Goal: Task Accomplishment & Management: Manage account settings

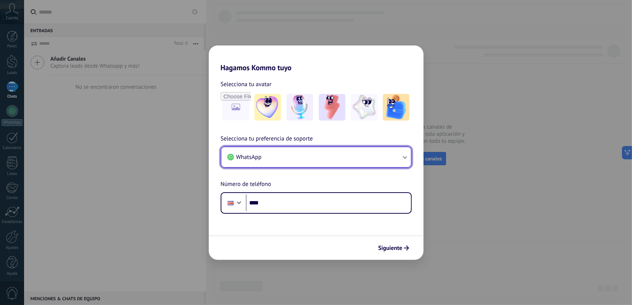
click at [278, 160] on button "WhatsApp" at bounding box center [316, 157] width 190 height 20
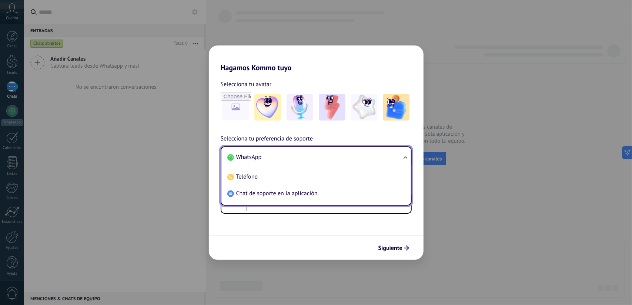
click at [278, 160] on li "WhatsApp" at bounding box center [314, 157] width 181 height 17
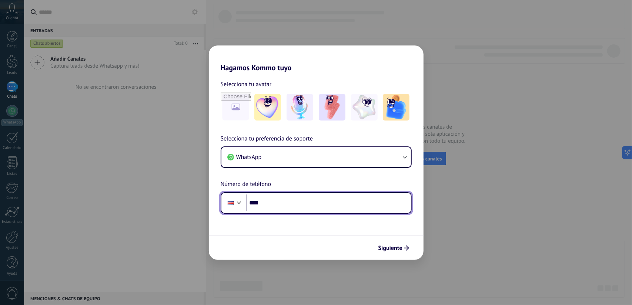
click at [288, 209] on input "****" at bounding box center [328, 203] width 165 height 17
click at [298, 203] on input "****" at bounding box center [328, 203] width 165 height 17
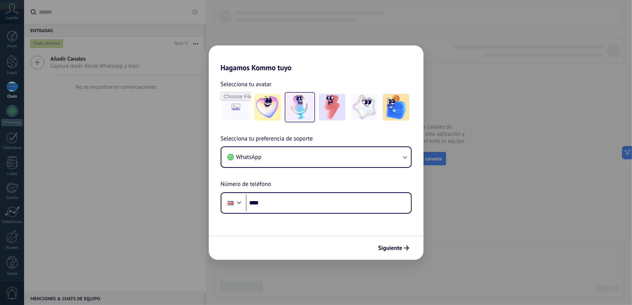
click at [301, 108] on img at bounding box center [300, 107] width 27 height 27
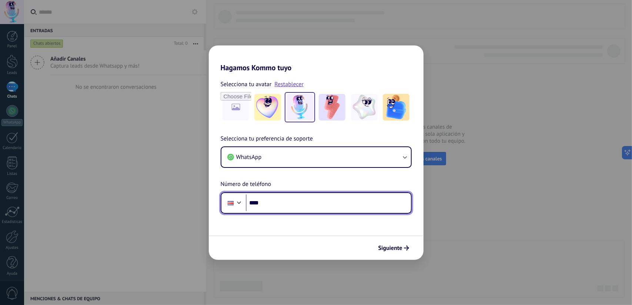
click at [275, 204] on input "****" at bounding box center [328, 203] width 165 height 17
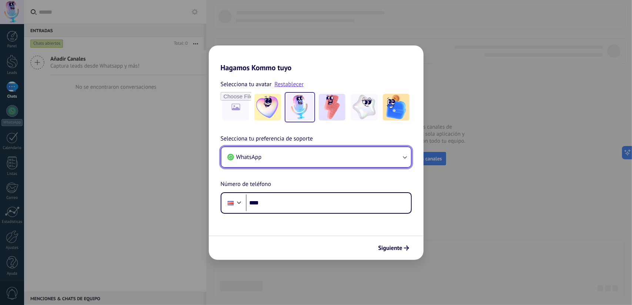
click at [306, 158] on button "WhatsApp" at bounding box center [316, 157] width 190 height 20
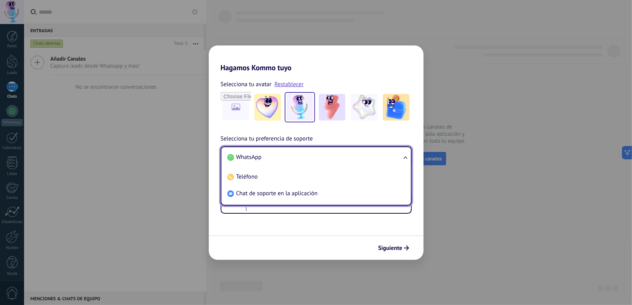
click at [306, 158] on li "WhatsApp" at bounding box center [314, 157] width 181 height 17
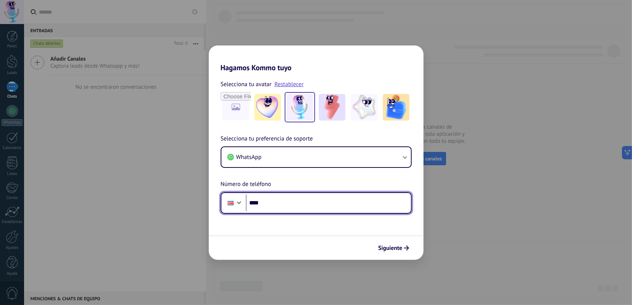
click at [296, 205] on input "****" at bounding box center [328, 203] width 165 height 17
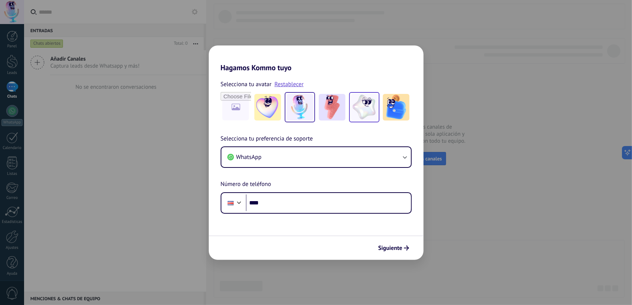
click at [357, 109] on img at bounding box center [364, 107] width 27 height 27
click at [386, 107] on img at bounding box center [396, 107] width 27 height 27
click at [289, 113] on img at bounding box center [300, 107] width 27 height 27
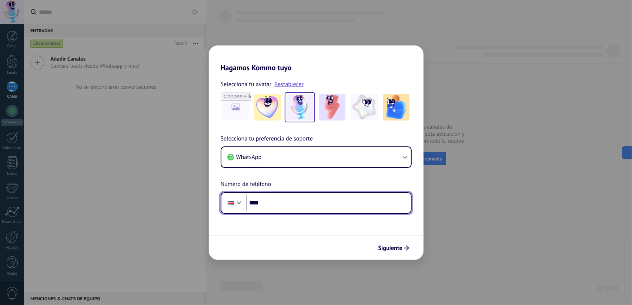
click at [281, 208] on input "****" at bounding box center [328, 203] width 165 height 17
click at [292, 208] on input "****" at bounding box center [328, 203] width 165 height 17
type input "**********"
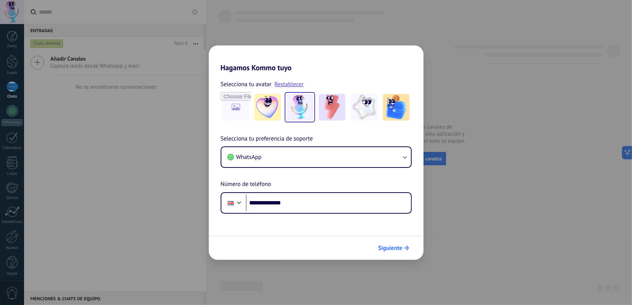
click at [393, 253] on button "Siguiente" at bounding box center [393, 248] width 37 height 13
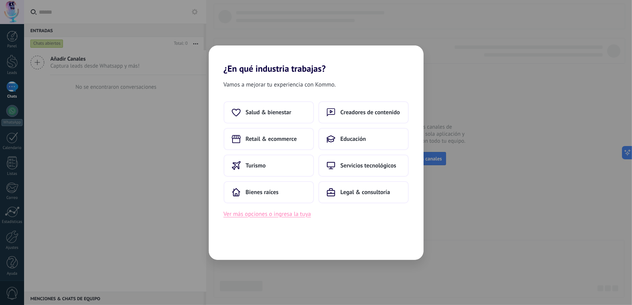
click at [277, 215] on button "Ver más opciones o ingresa la tuya" at bounding box center [267, 215] width 87 height 10
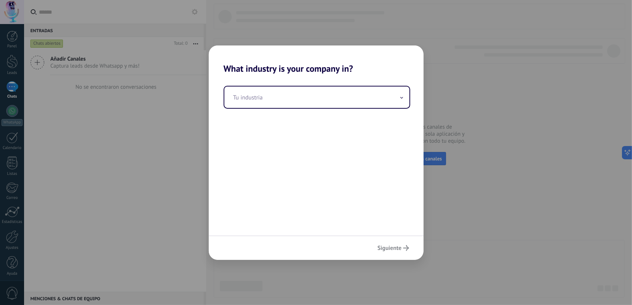
click at [331, 111] on div "Tu industria" at bounding box center [316, 155] width 215 height 162
click at [334, 102] on input "text" at bounding box center [316, 97] width 185 height 21
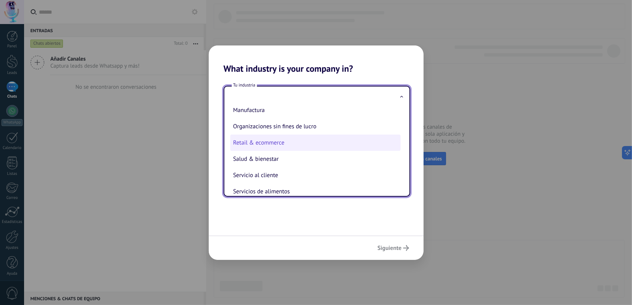
scroll to position [121, 0]
click at [304, 149] on li "Retail & ecommerce" at bounding box center [315, 143] width 170 height 16
type input "**********"
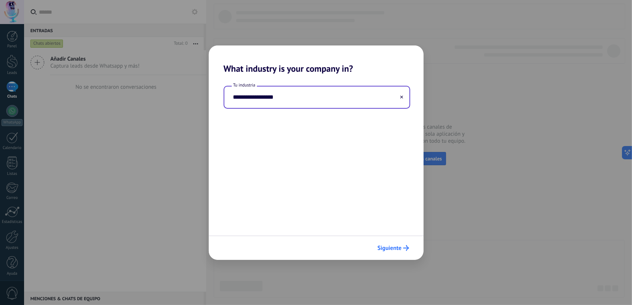
click at [395, 254] on button "Siguiente" at bounding box center [393, 248] width 38 height 13
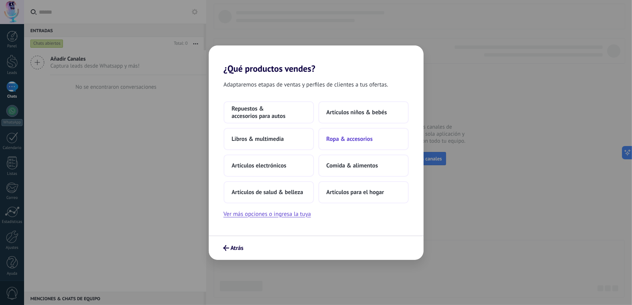
click at [368, 138] on span "Ropa & accesorios" at bounding box center [350, 139] width 46 height 7
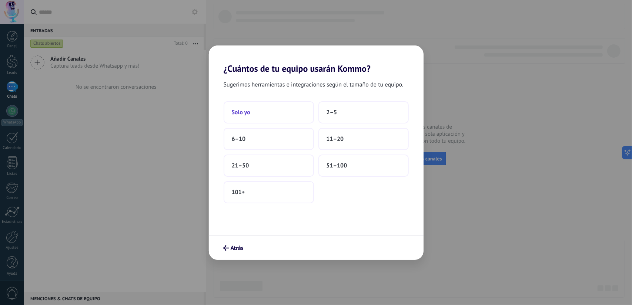
click at [246, 115] on span "Solo yo" at bounding box center [241, 112] width 19 height 7
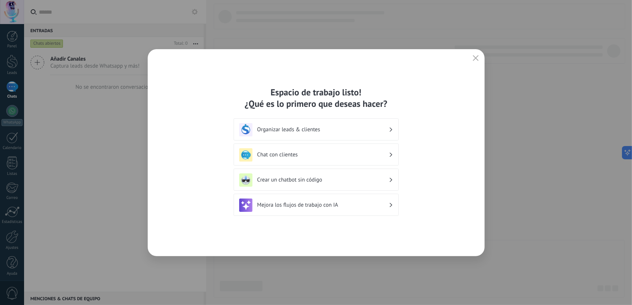
click at [331, 206] on h3 "Mejora los flujos de trabajo con IA" at bounding box center [322, 205] width 131 height 7
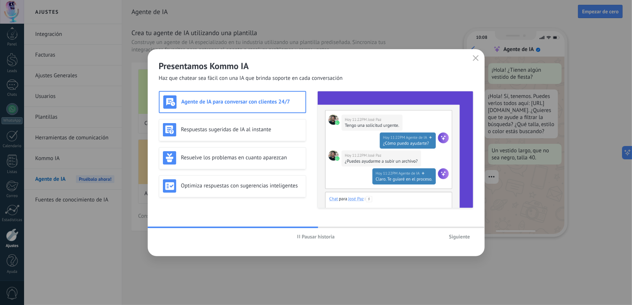
scroll to position [24, 0]
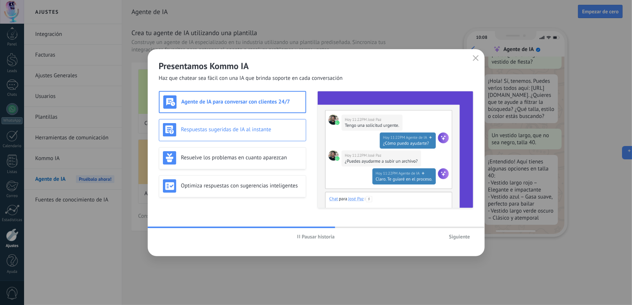
click at [245, 138] on div "Respuestas sugeridas de IA al instante" at bounding box center [232, 130] width 147 height 22
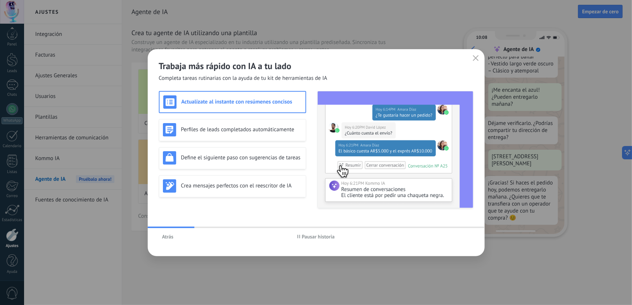
scroll to position [193, 0]
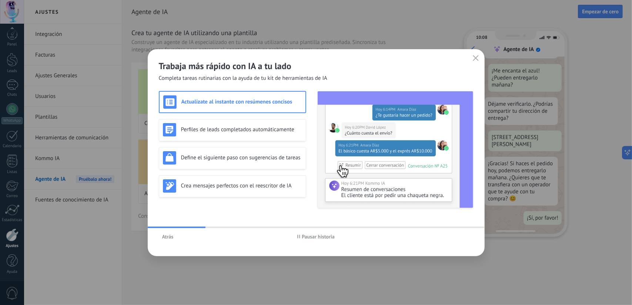
click at [477, 55] on icon "button" at bounding box center [476, 58] width 6 height 6
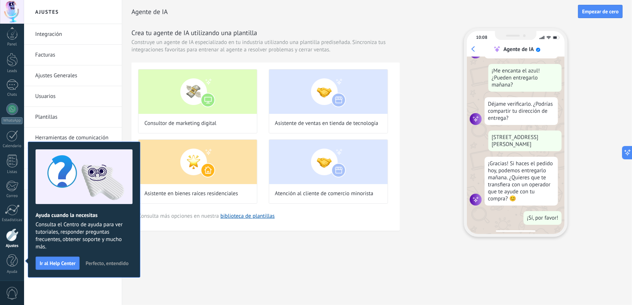
click at [265, 248] on div "Agente de IA Empezar [PERSON_NAME] Crea tu agente de IA utilizando una plantill…" at bounding box center [377, 130] width 510 height 261
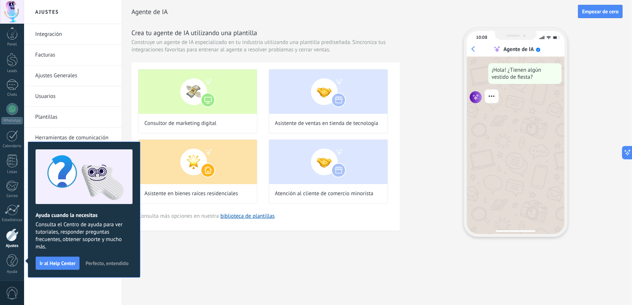
click at [96, 264] on span "Perfecto, entendido" at bounding box center [107, 263] width 43 height 5
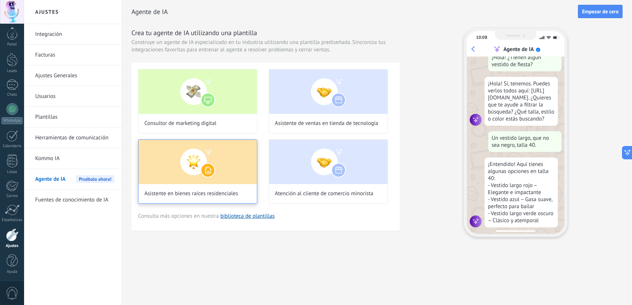
scroll to position [24, 0]
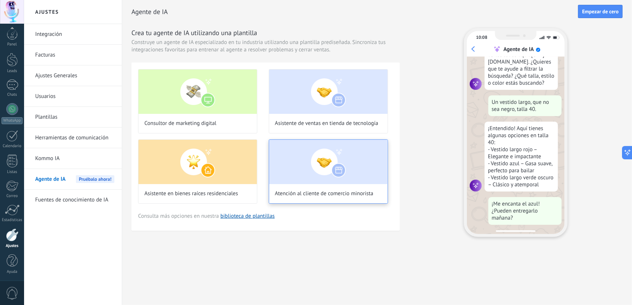
click at [310, 181] on img at bounding box center [328, 162] width 118 height 44
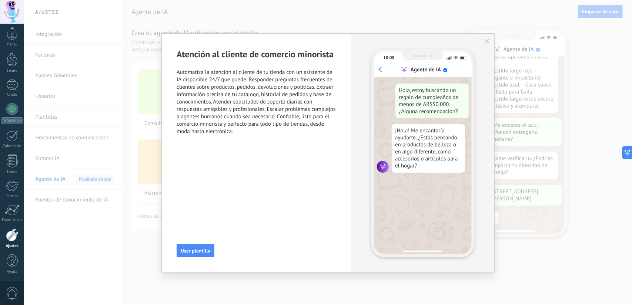
scroll to position [138, 0]
click at [486, 43] on use "button" at bounding box center [486, 41] width 5 height 5
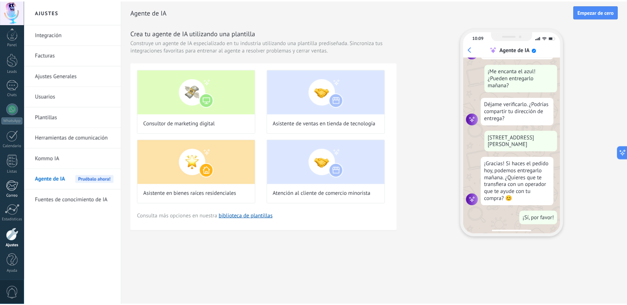
scroll to position [193, 0]
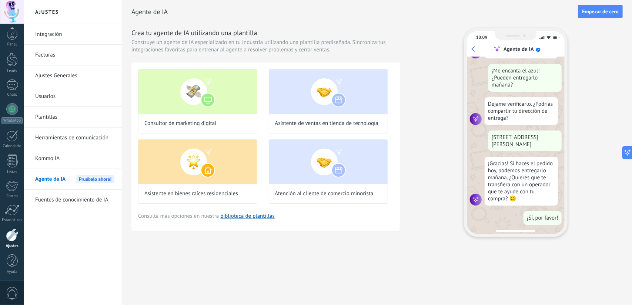
click at [54, 31] on link "Integración" at bounding box center [74, 34] width 79 height 21
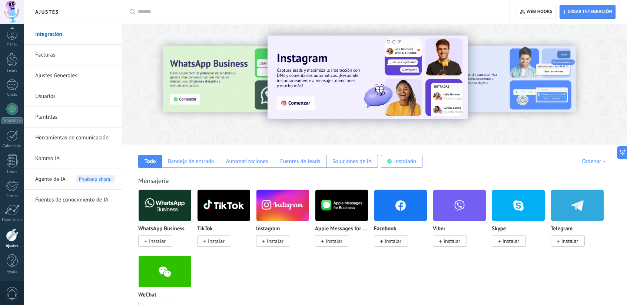
click at [480, 155] on div "Todo Bandeja de entrada Automatizaciones Fuentes de leads Soluciones de IA Inst…" at bounding box center [375, 156] width 490 height 23
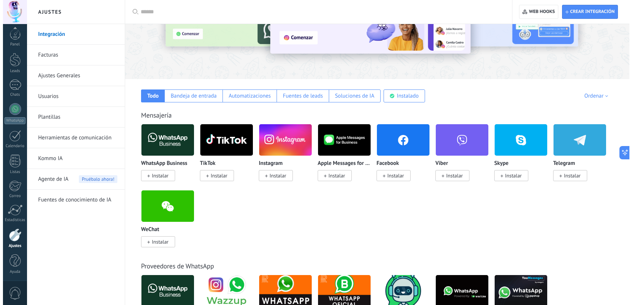
scroll to position [70, 0]
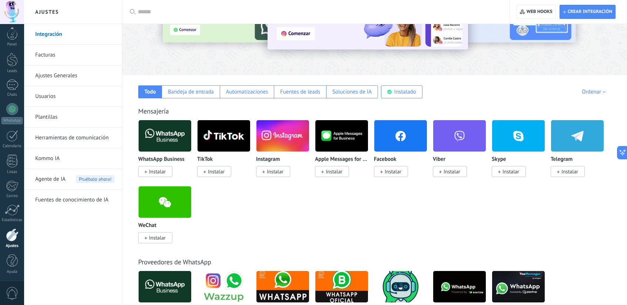
click at [163, 176] on span "Instalar" at bounding box center [155, 171] width 34 height 11
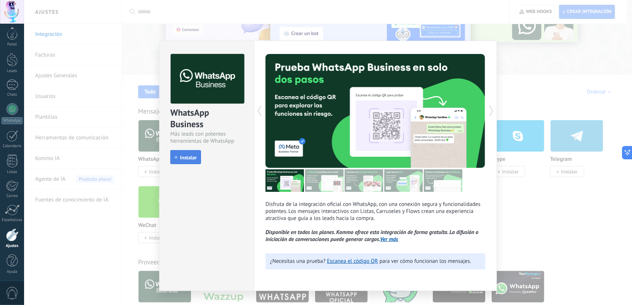
click at [184, 156] on span "Instalar" at bounding box center [188, 157] width 17 height 5
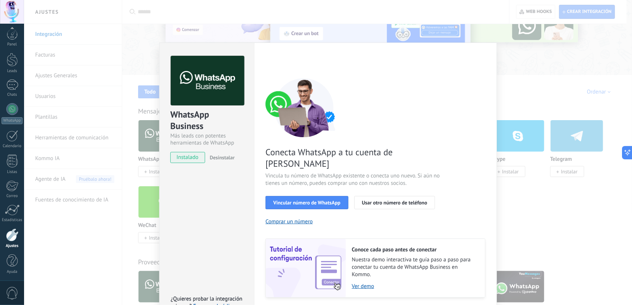
scroll to position [14, 0]
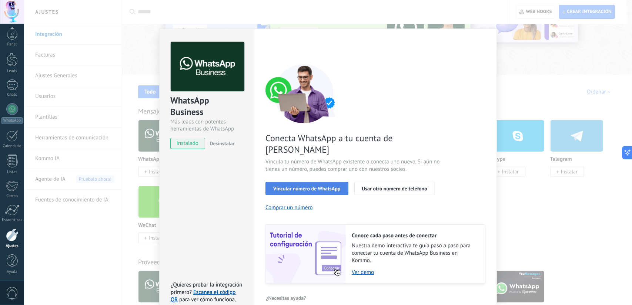
click at [325, 186] on span "Vincular número de WhatsApp" at bounding box center [306, 188] width 67 height 5
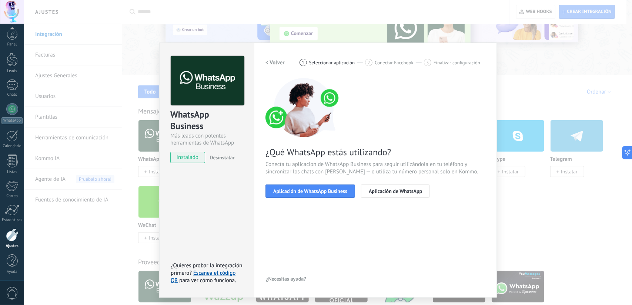
scroll to position [0, 0]
click at [318, 194] on span "Aplicación de WhatsApp Business" at bounding box center [310, 191] width 74 height 5
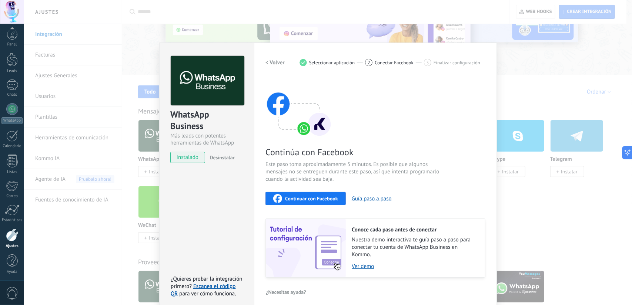
scroll to position [5, 0]
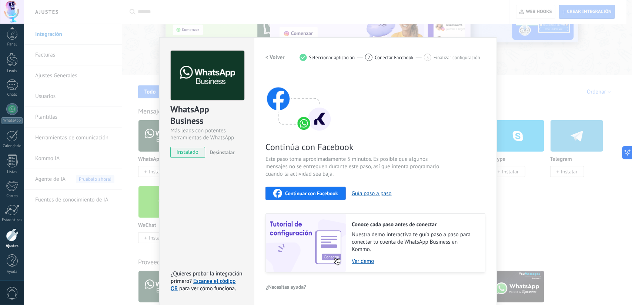
click at [298, 191] on span "Continuar con Facebook" at bounding box center [311, 193] width 53 height 5
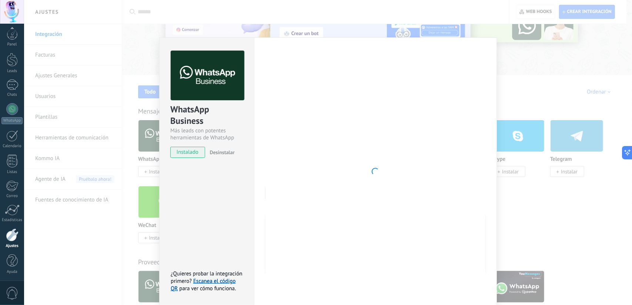
click at [518, 54] on div "WhatsApp Business Más leads con potentes herramientas de WhatsApp instalado Des…" at bounding box center [328, 152] width 608 height 305
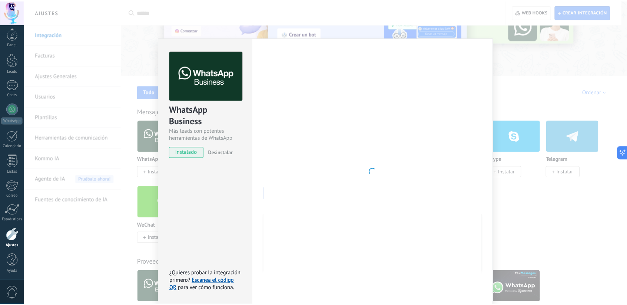
scroll to position [0, 0]
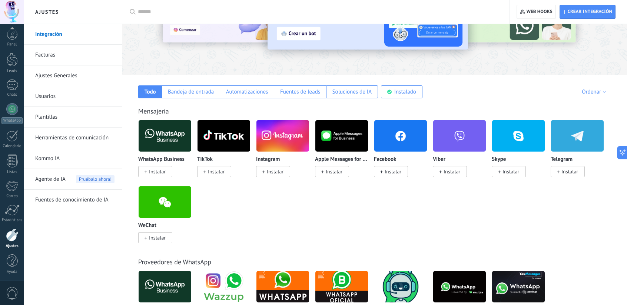
click at [271, 174] on span "Instalar" at bounding box center [275, 171] width 17 height 7
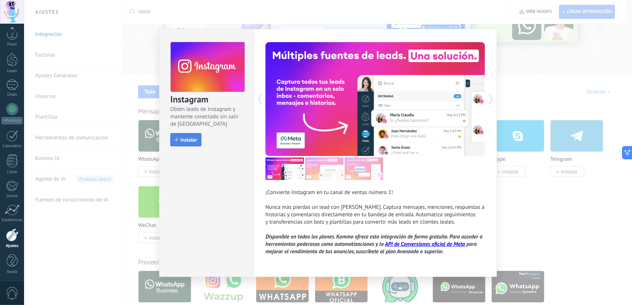
click at [193, 141] on span "Instalar" at bounding box center [188, 139] width 17 height 5
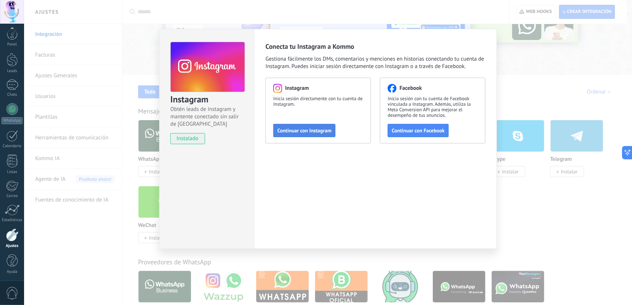
click at [324, 132] on span "Continuar con Instagram" at bounding box center [304, 130] width 54 height 5
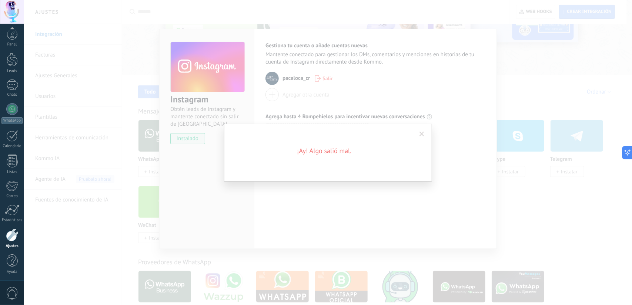
click at [421, 135] on span at bounding box center [422, 134] width 5 height 5
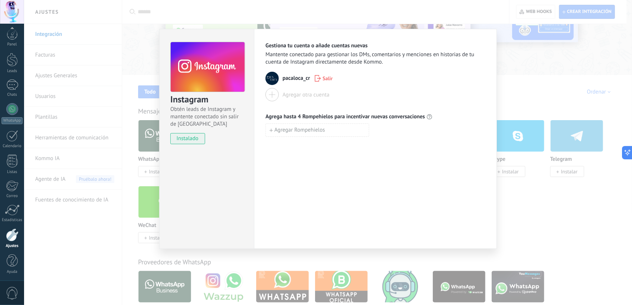
click at [353, 173] on div "Gestiona tu cuenta o añade cuentas nuevas Mantente conectado para gestionar los…" at bounding box center [375, 139] width 243 height 220
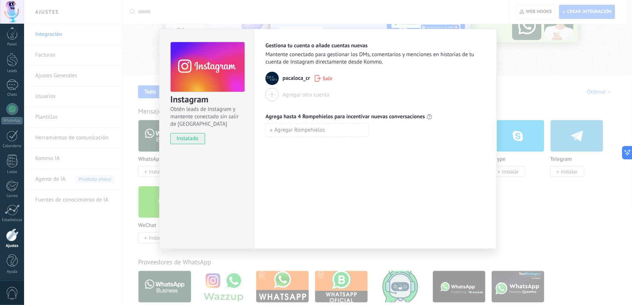
click at [305, 95] on div "Agregar otra cuenta" at bounding box center [306, 94] width 47 height 7
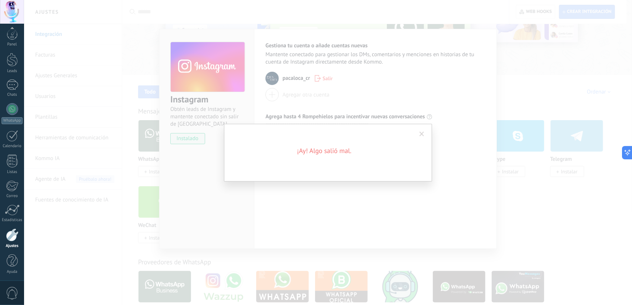
click at [422, 134] on span at bounding box center [422, 134] width 5 height 5
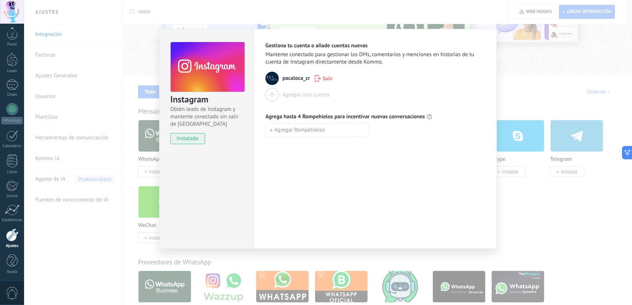
click at [512, 71] on div "Instagram Obtén leads de Instagram y mantente conectado sin salir de Kommo inst…" at bounding box center [328, 152] width 608 height 305
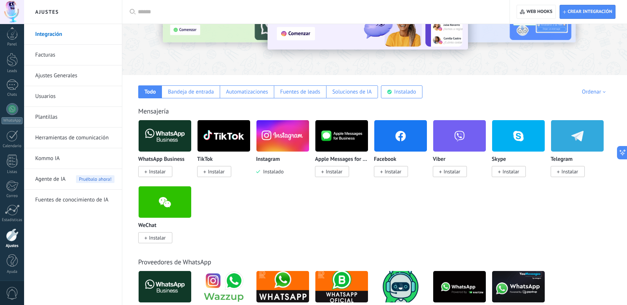
click at [307, 203] on div "WhatsApp Business Instalar TikTok Instalar Instagram Instalado Apple Messages f…" at bounding box center [378, 186] width 480 height 133
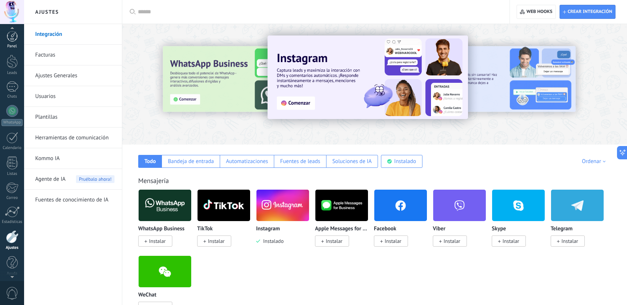
click at [15, 34] on div at bounding box center [12, 36] width 11 height 11
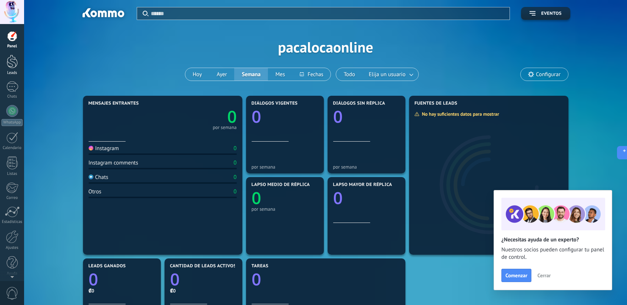
click at [15, 67] on div at bounding box center [12, 62] width 11 height 14
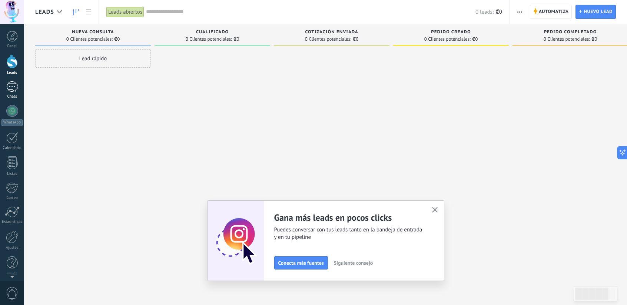
click at [16, 91] on div at bounding box center [12, 86] width 12 height 11
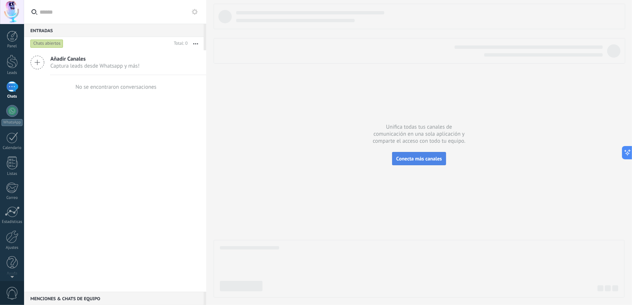
click at [426, 161] on span "Conecta más canales" at bounding box center [419, 159] width 46 height 7
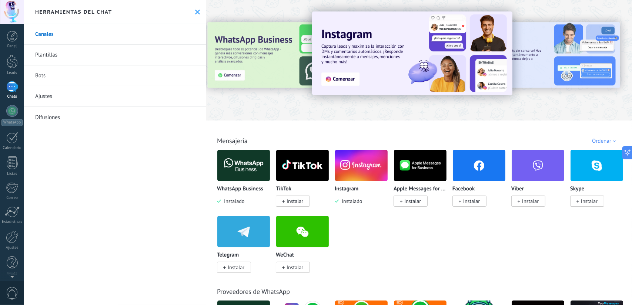
click at [239, 170] on img at bounding box center [243, 166] width 53 height 36
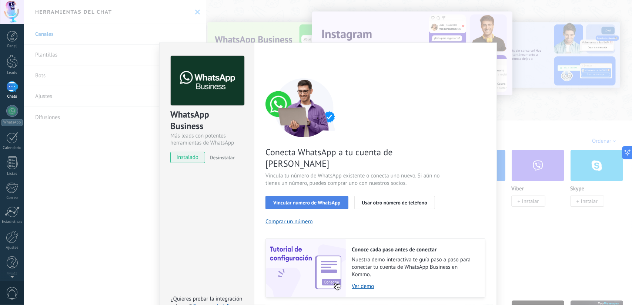
click at [327, 200] on span "Vincular número de WhatsApp" at bounding box center [306, 202] width 67 height 5
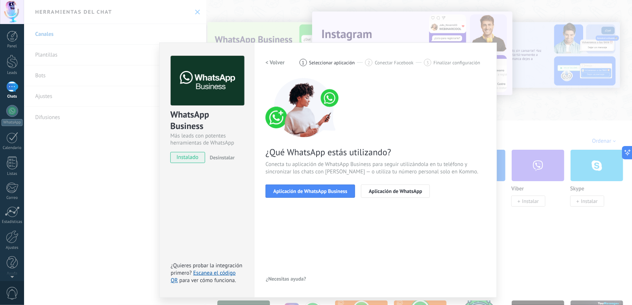
click at [327, 191] on span "Aplicación de WhatsApp Business" at bounding box center [310, 191] width 74 height 5
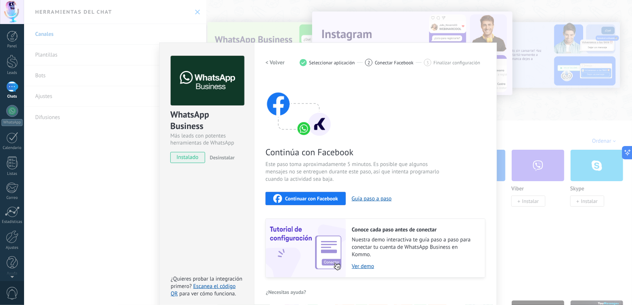
scroll to position [5, 0]
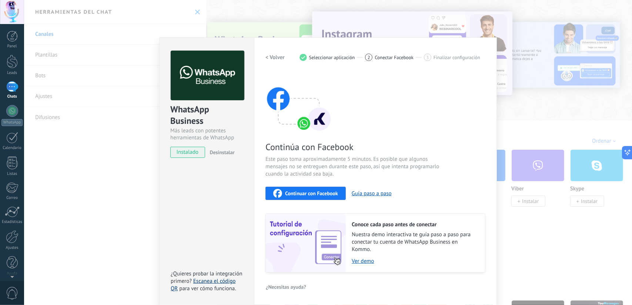
click at [211, 280] on link "Escanea el código QR" at bounding box center [203, 285] width 65 height 14
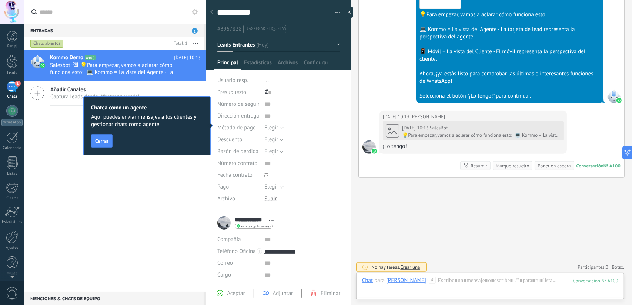
scroll to position [321, 0]
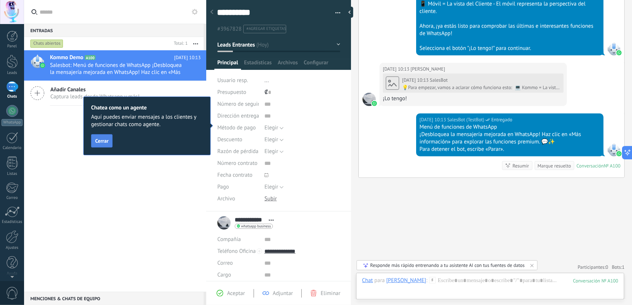
click at [98, 143] on span "Cerrar" at bounding box center [101, 140] width 13 height 5
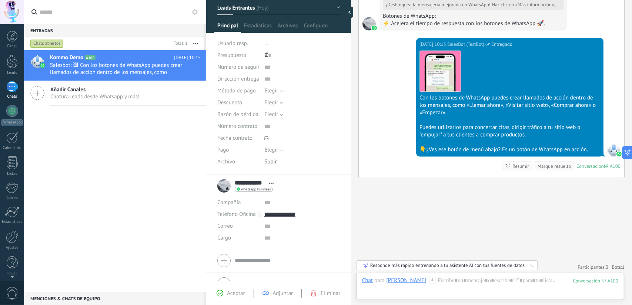
scroll to position [0, 0]
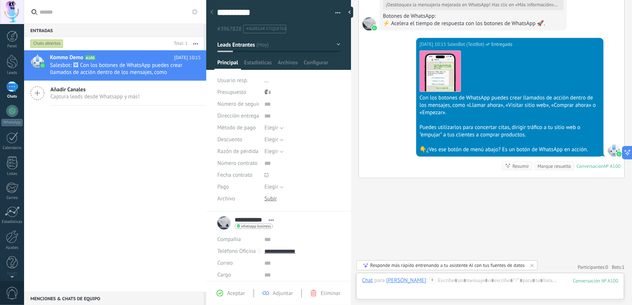
click at [222, 294] on icon at bounding box center [220, 293] width 7 height 7
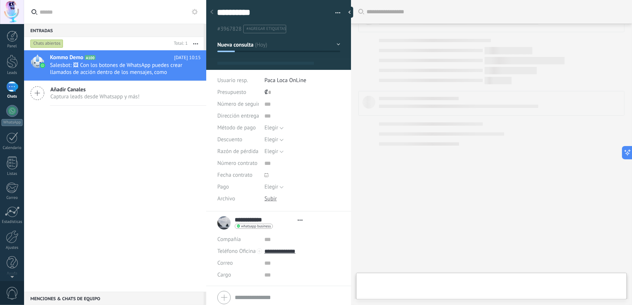
type textarea "**********"
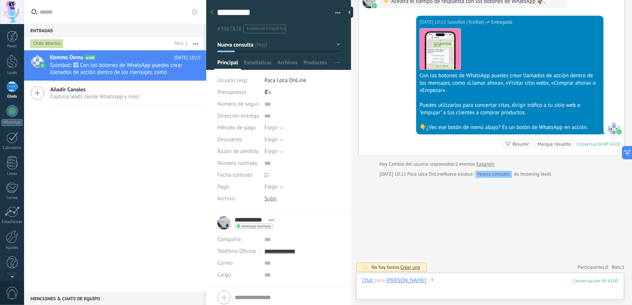
click at [477, 281] on div at bounding box center [490, 288] width 256 height 22
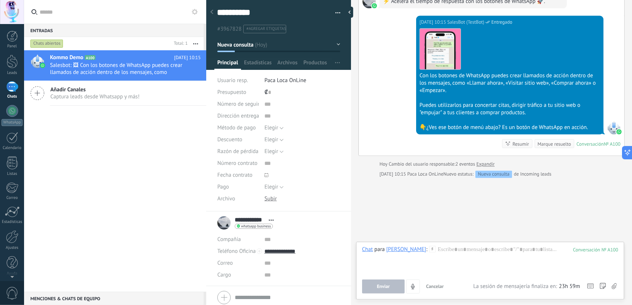
click at [258, 66] on span "Estadísticas" at bounding box center [257, 64] width 27 height 11
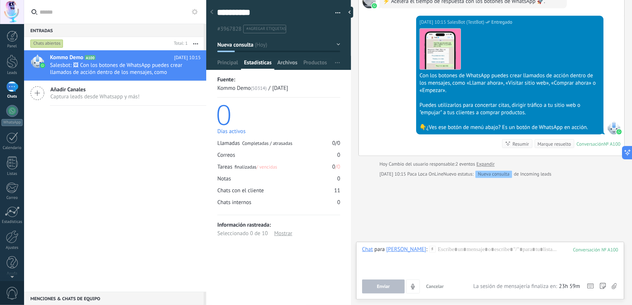
click at [287, 59] on span "Archivos" at bounding box center [287, 64] width 20 height 11
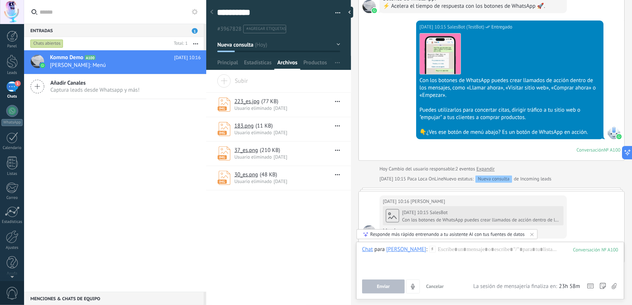
scroll to position [859, 0]
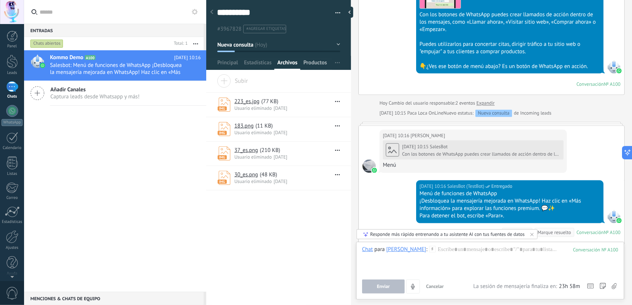
click at [310, 63] on span "Productos" at bounding box center [316, 64] width 24 height 11
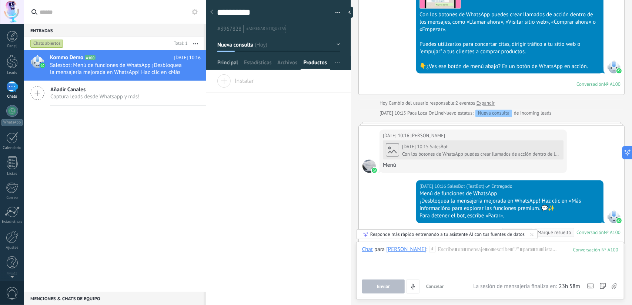
click at [227, 66] on span "Principal" at bounding box center [227, 64] width 21 height 11
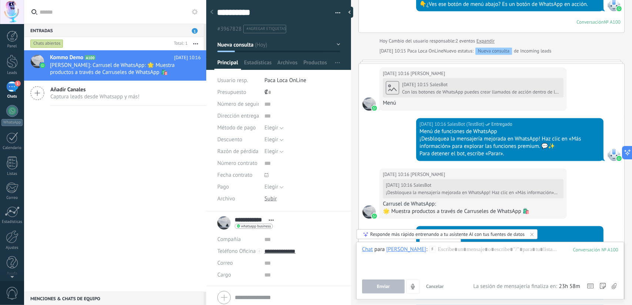
scroll to position [1055, 0]
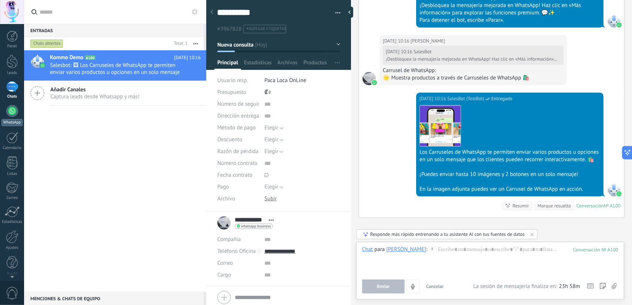
click at [9, 114] on div at bounding box center [12, 111] width 12 height 12
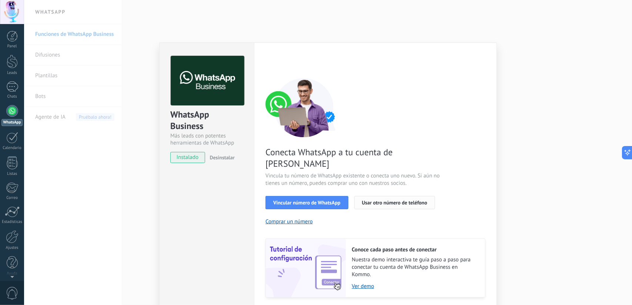
click at [377, 200] on span "Usar otro número de teléfono" at bounding box center [394, 202] width 65 height 5
click at [289, 200] on span "Vincular número de WhatsApp" at bounding box center [306, 202] width 67 height 5
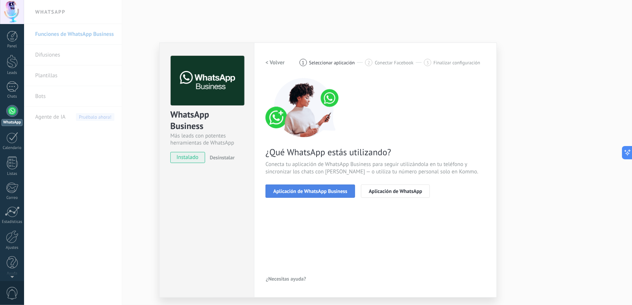
click at [290, 189] on span "Aplicación de WhatsApp Business" at bounding box center [310, 191] width 74 height 5
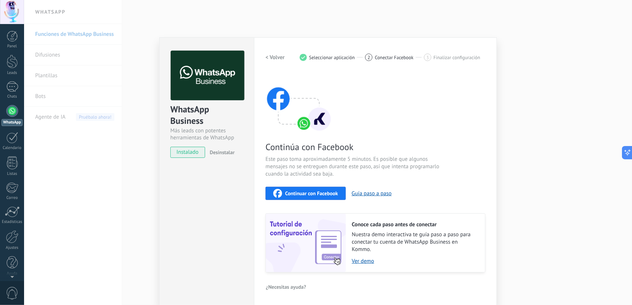
scroll to position [5, 0]
